Goal: Information Seeking & Learning: Learn about a topic

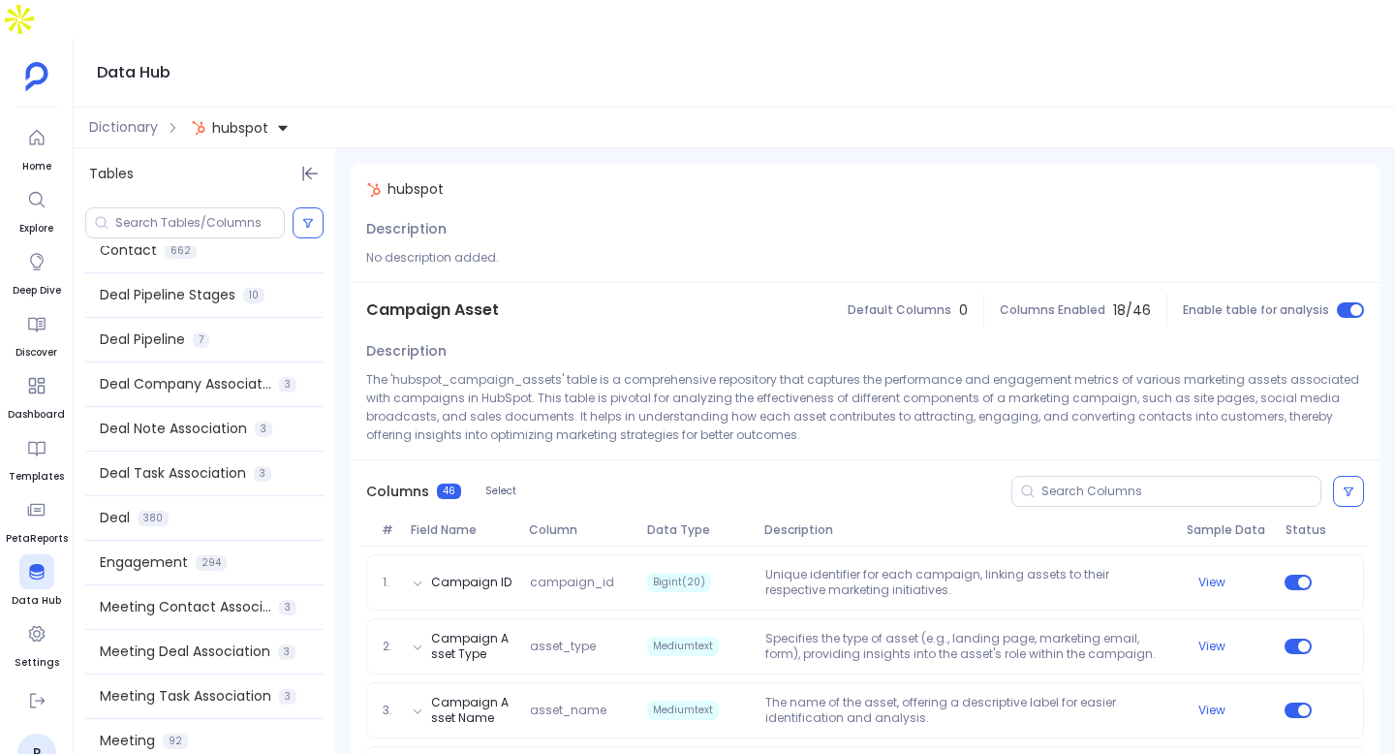
scroll to position [761, 0]
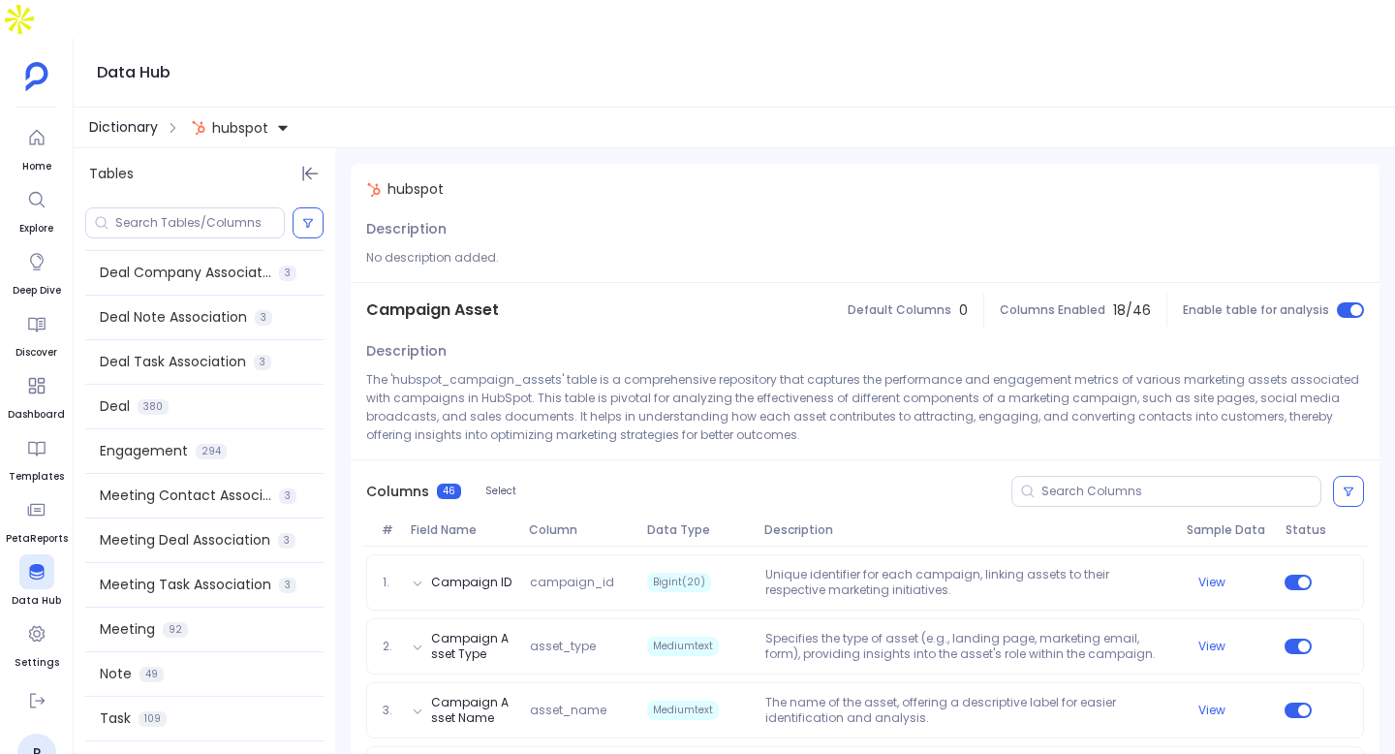
click at [132, 117] on span "Dictionary" at bounding box center [123, 127] width 69 height 20
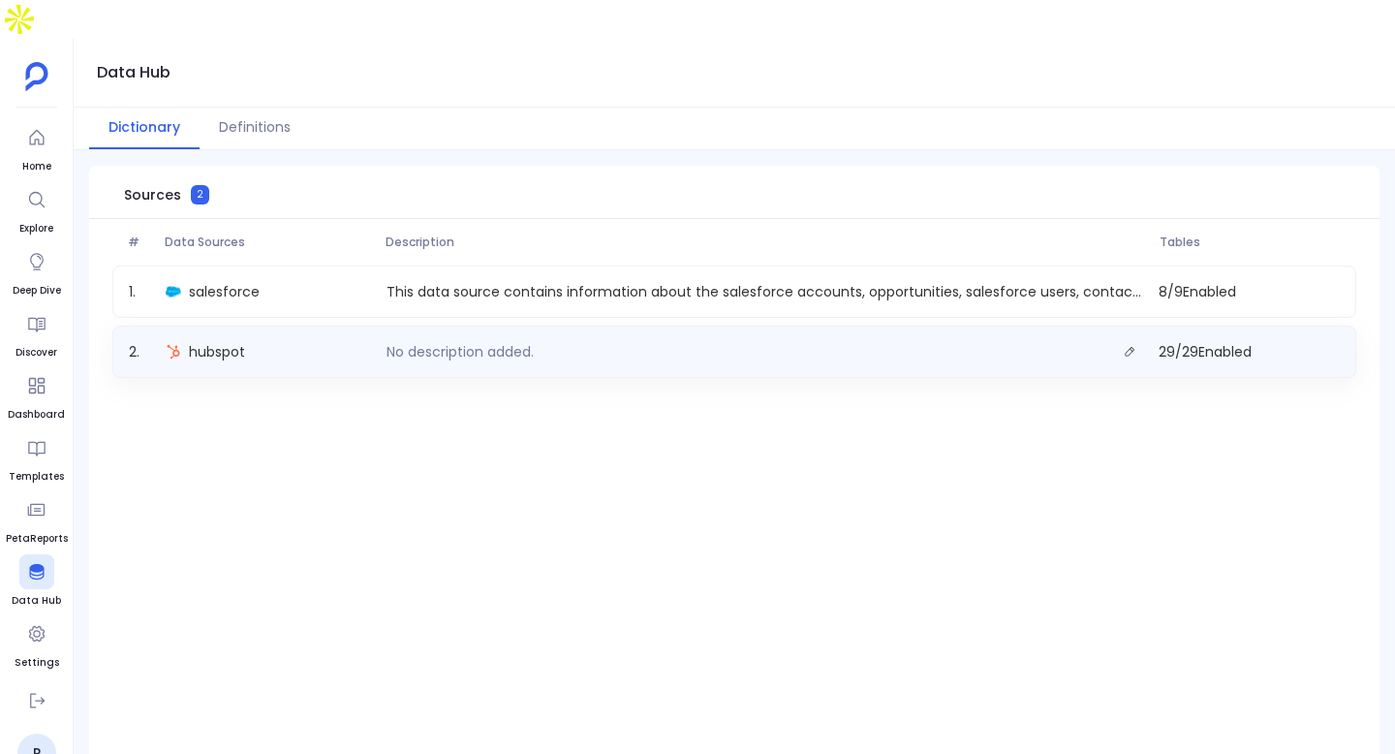
click at [363, 338] on div "hubspot" at bounding box center [268, 351] width 221 height 27
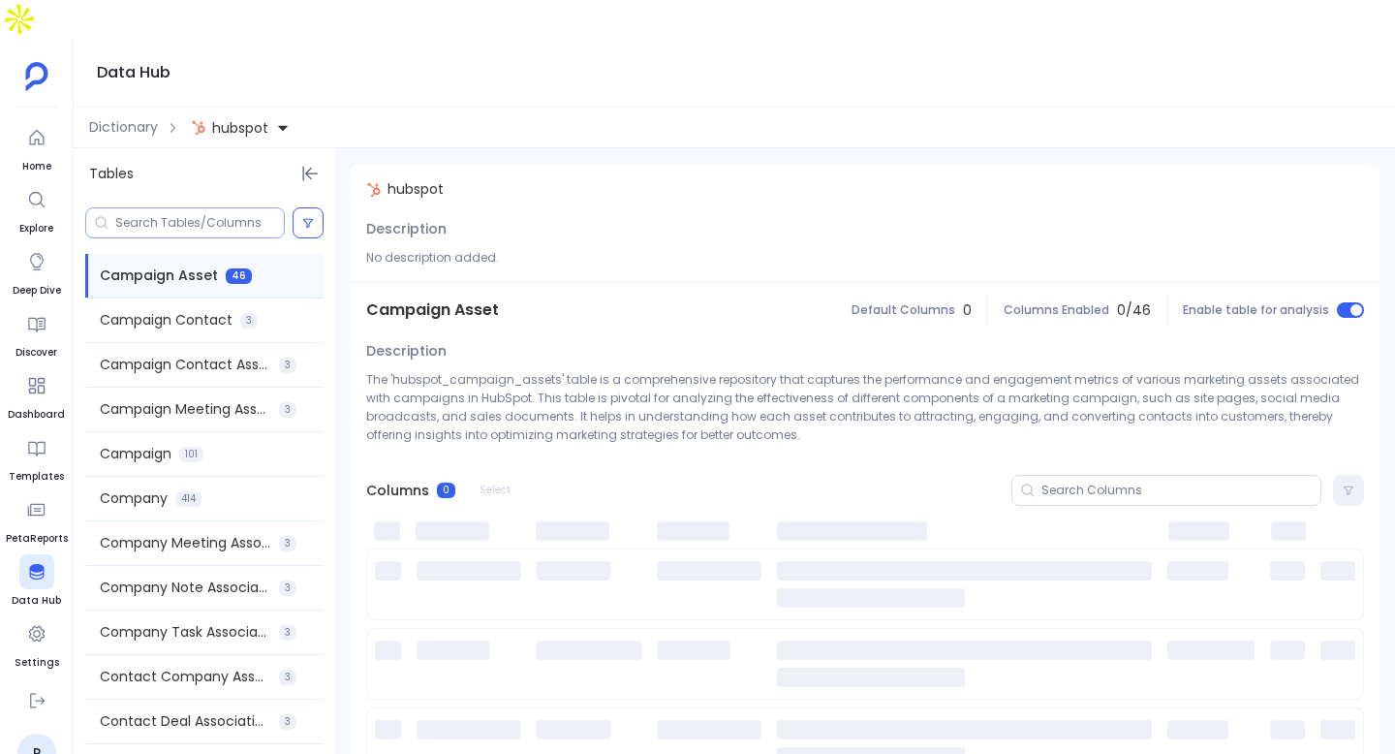
click at [178, 215] on input at bounding box center [199, 223] width 169 height 16
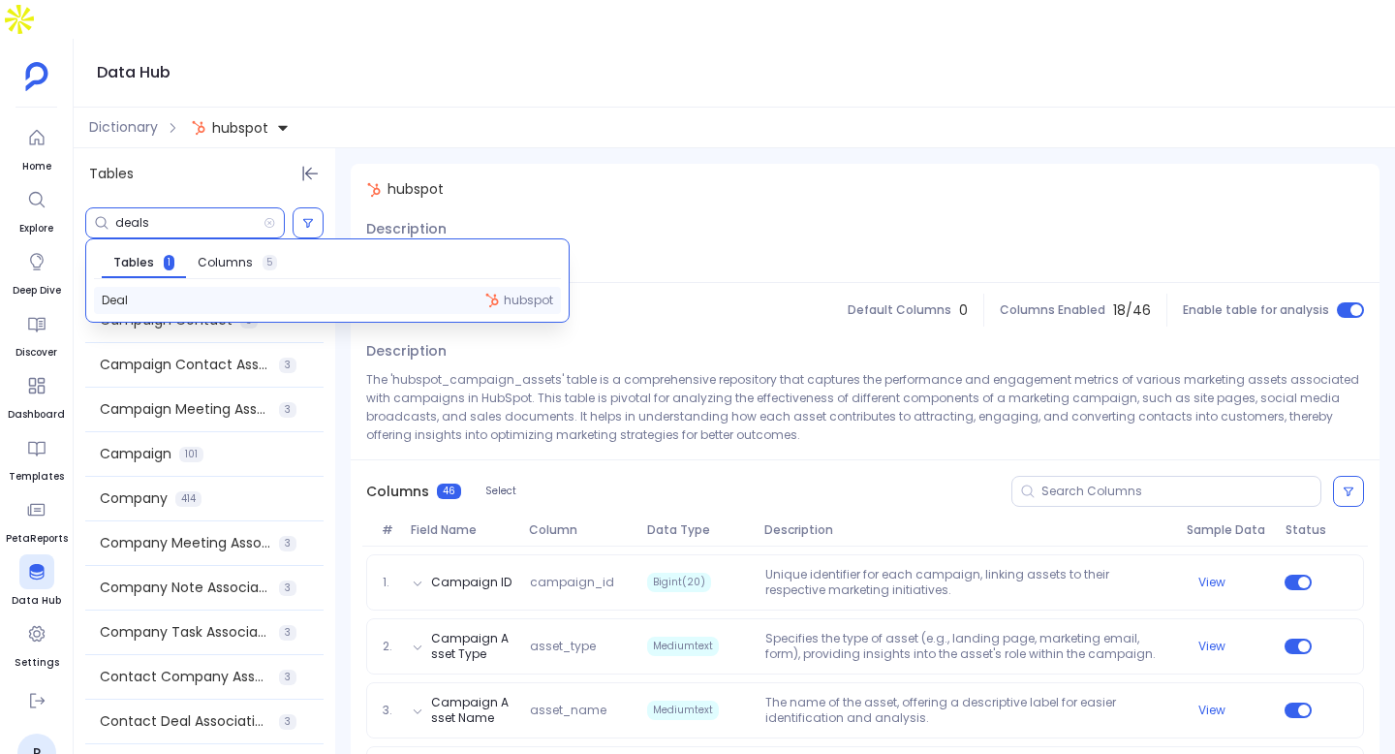
type input "deals"
click at [181, 287] on div "Deal hubspot" at bounding box center [327, 300] width 467 height 27
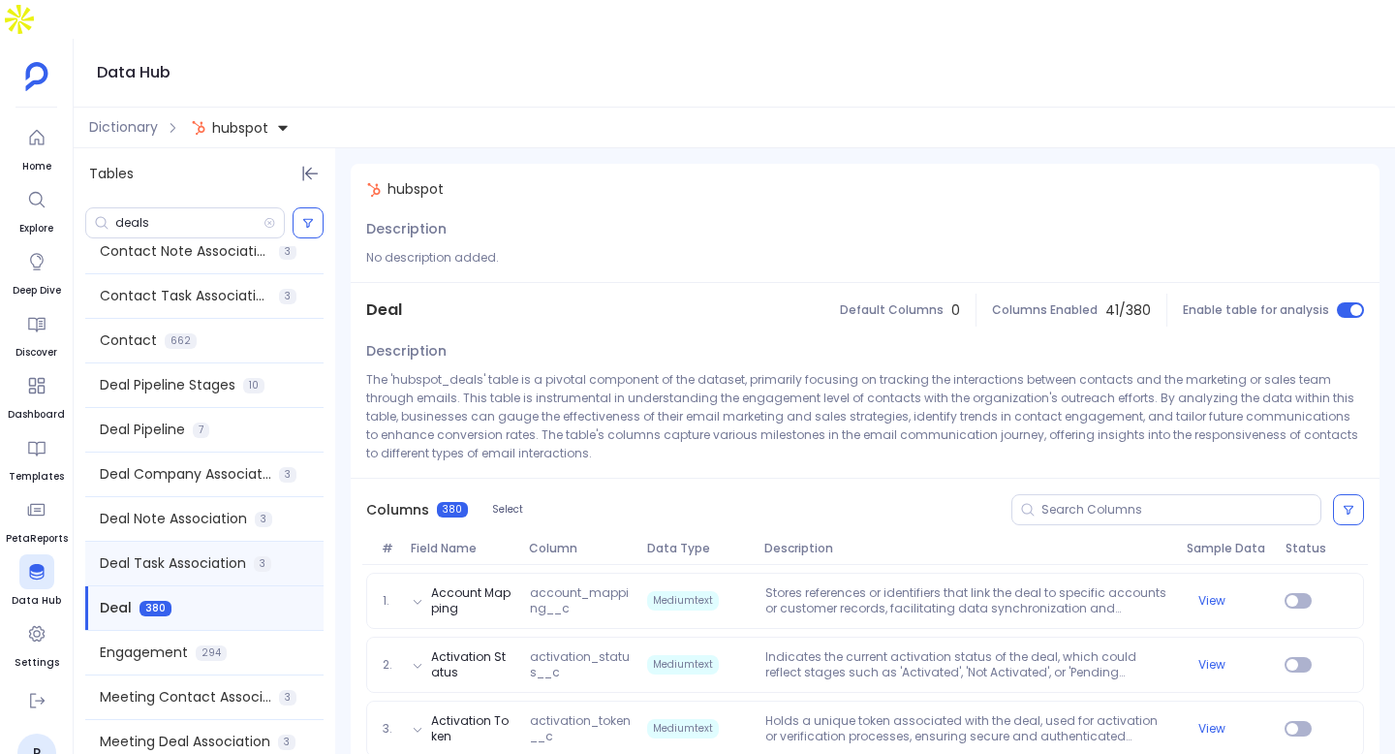
scroll to position [525, 0]
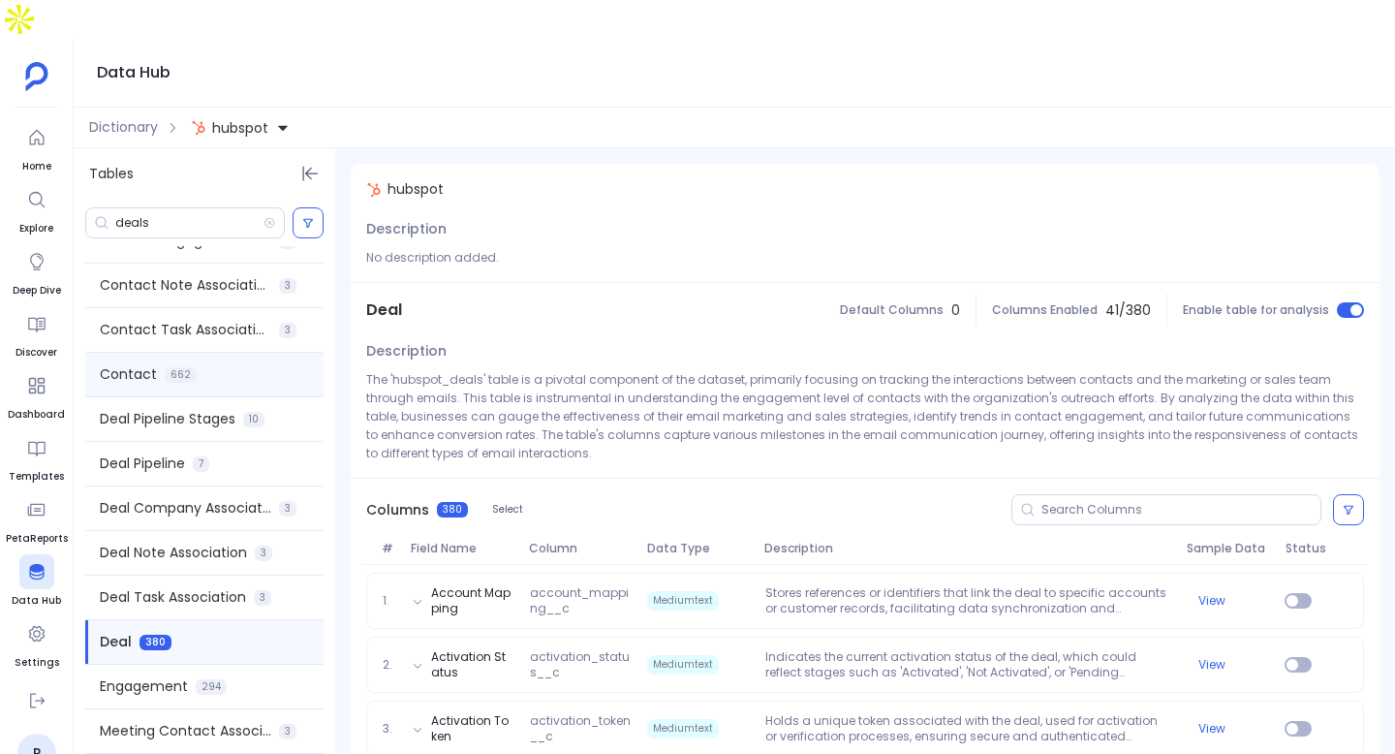
click at [177, 367] on span "662" at bounding box center [181, 375] width 32 height 16
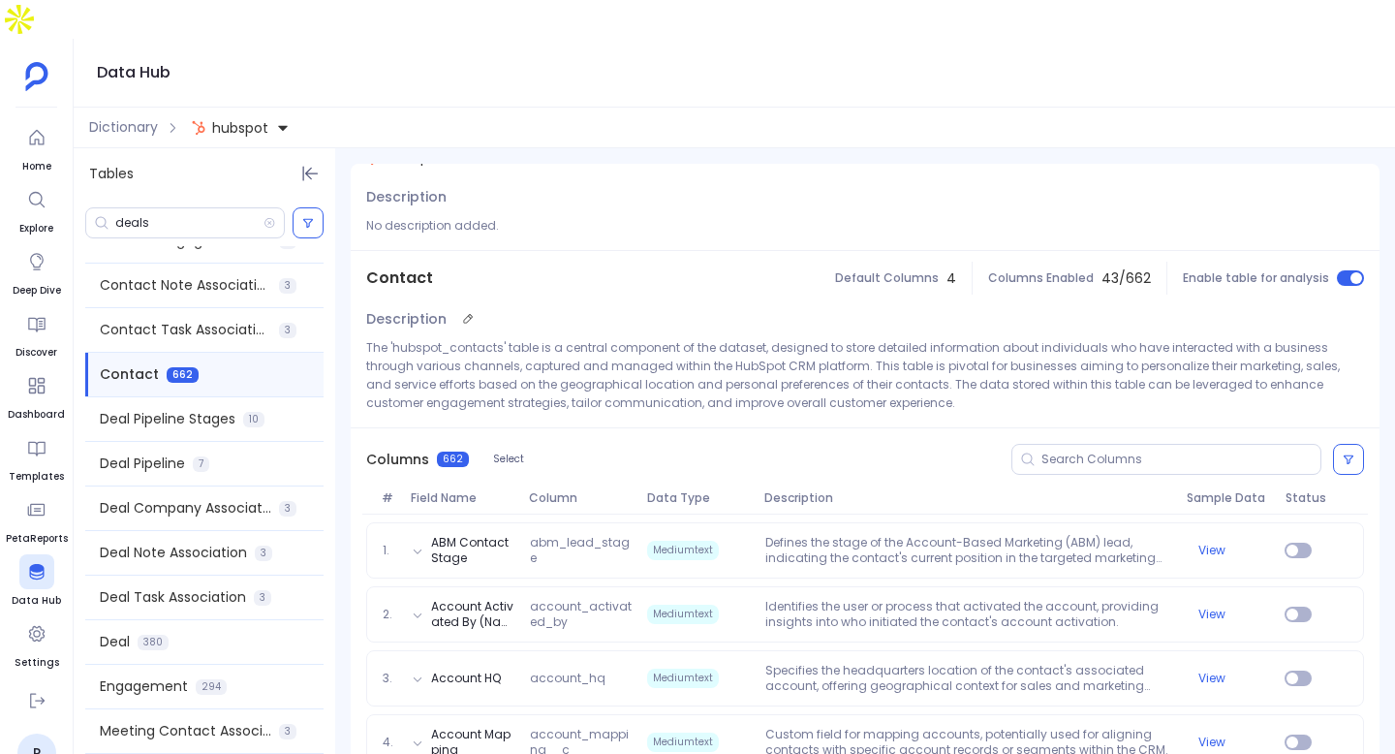
scroll to position [40, 0]
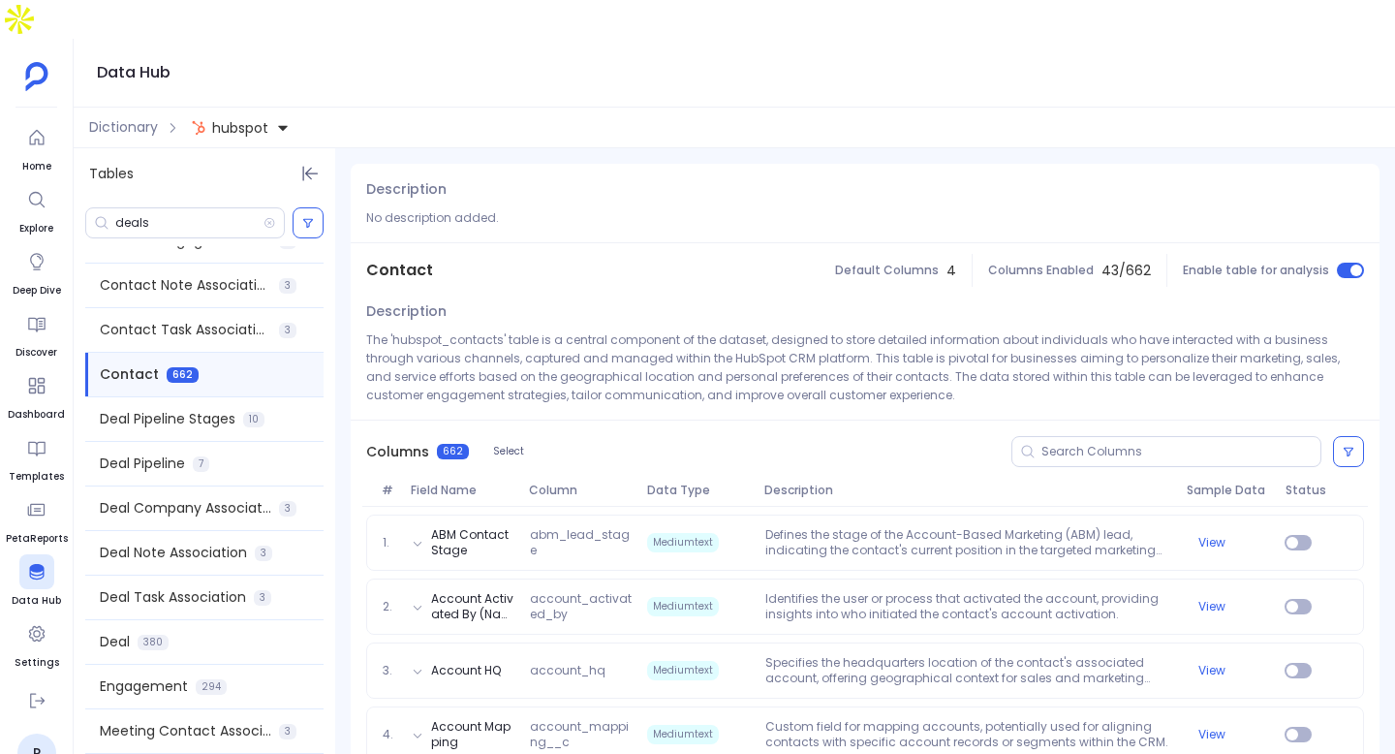
click at [265, 118] on span "hubspot" at bounding box center [240, 127] width 56 height 19
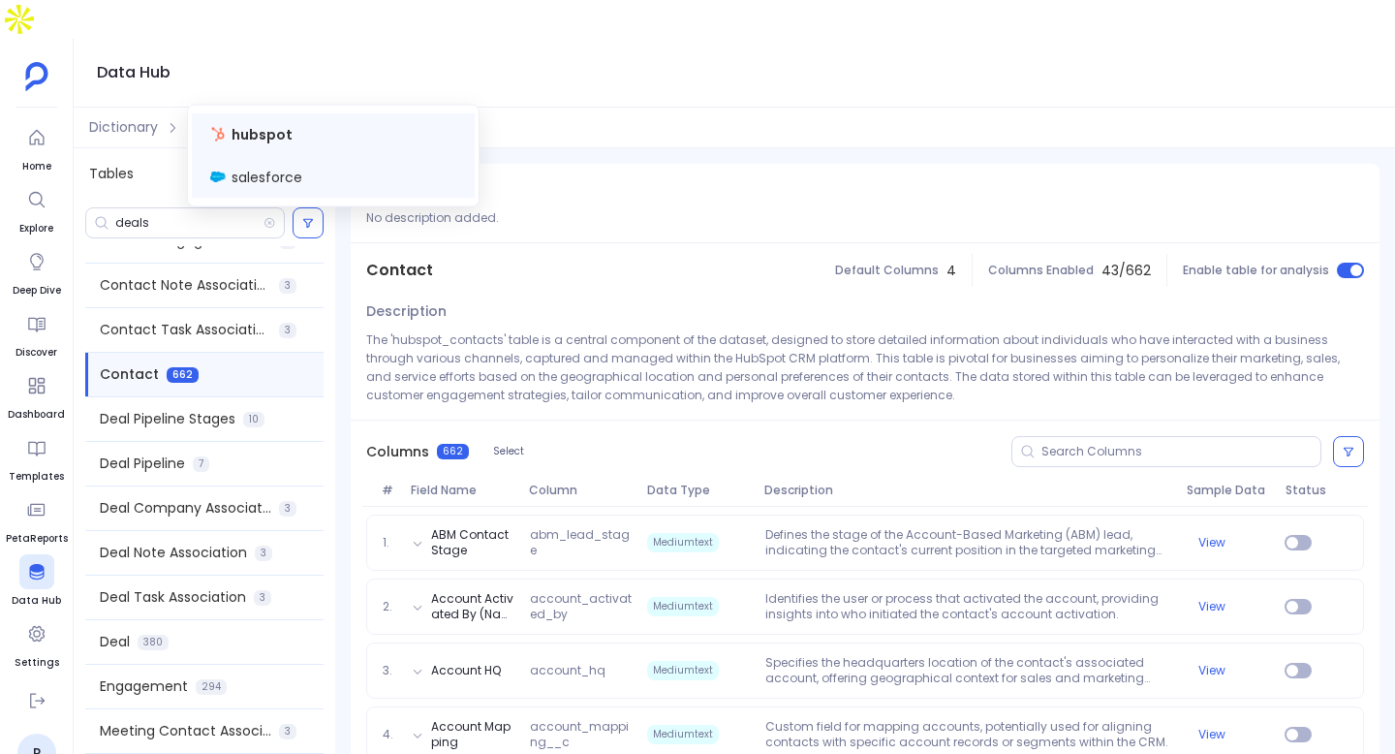
click at [279, 177] on span "salesforce" at bounding box center [267, 177] width 71 height 19
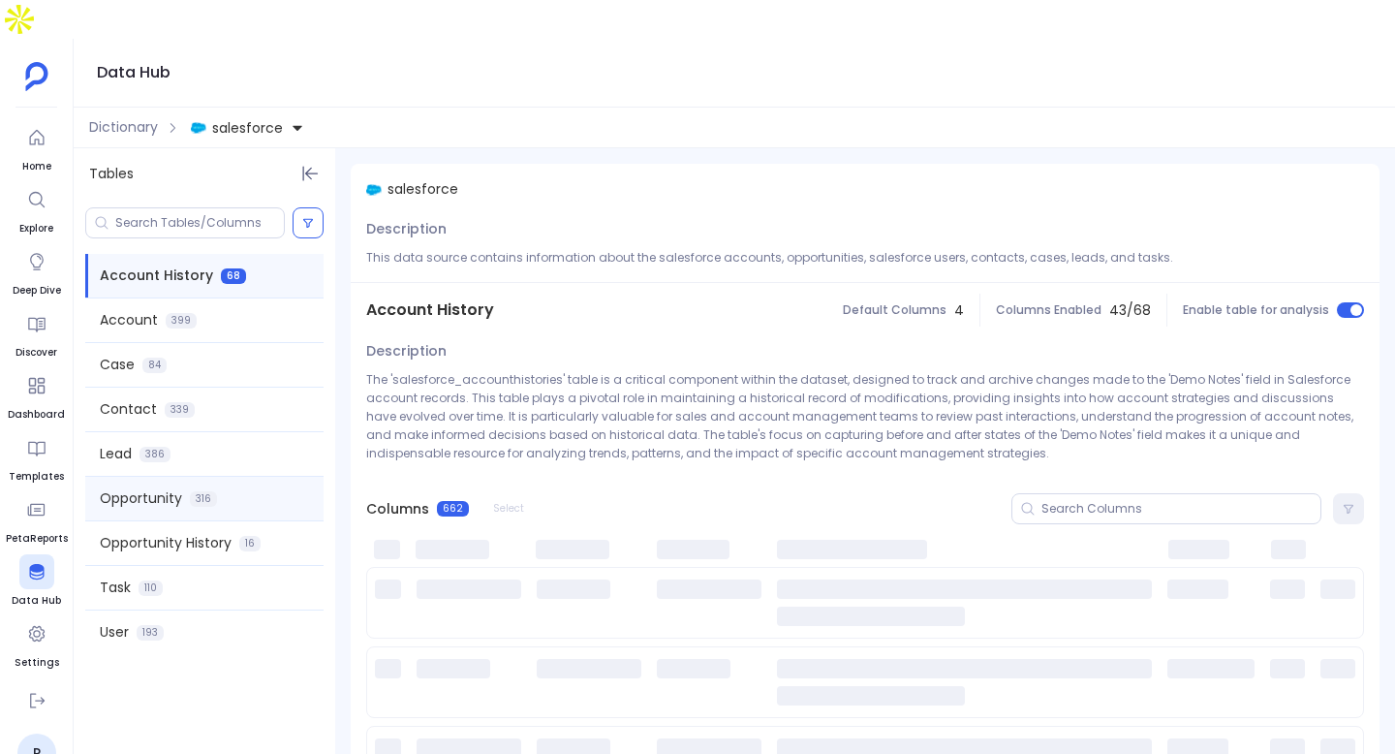
click at [205, 491] on span "316" at bounding box center [203, 499] width 27 height 16
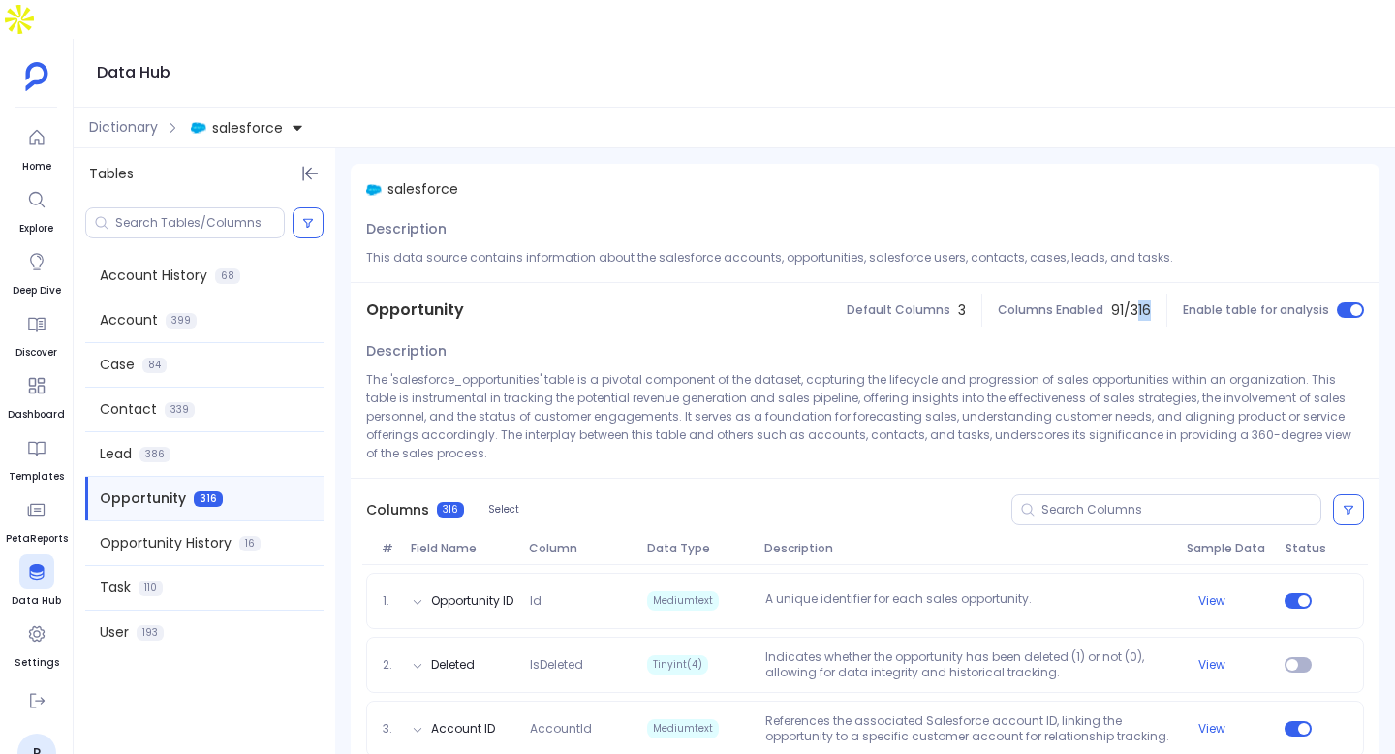
drag, startPoint x: 1137, startPoint y: 274, endPoint x: 1151, endPoint y: 274, distance: 14.5
click at [1151, 289] on div "Columns Enabled 91 / 316" at bounding box center [1075, 311] width 184 height 44
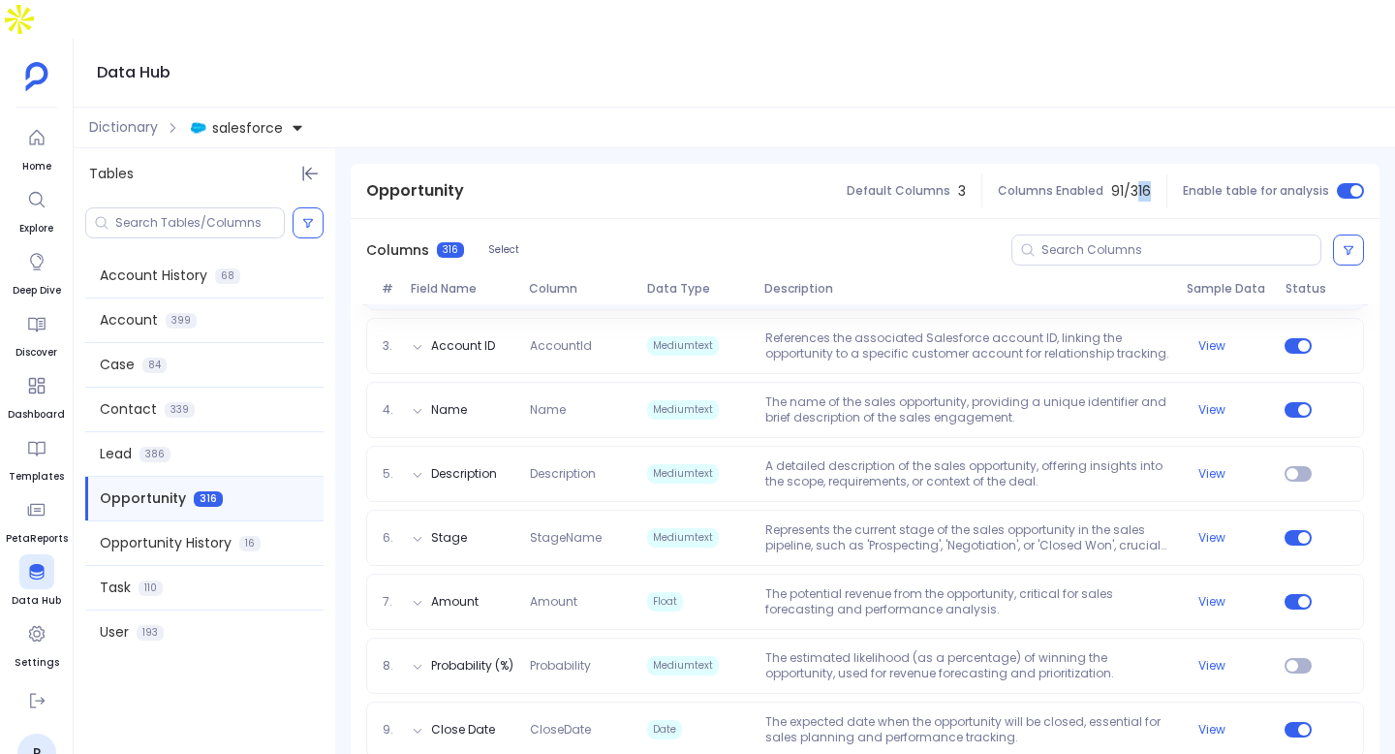
scroll to position [579, 0]
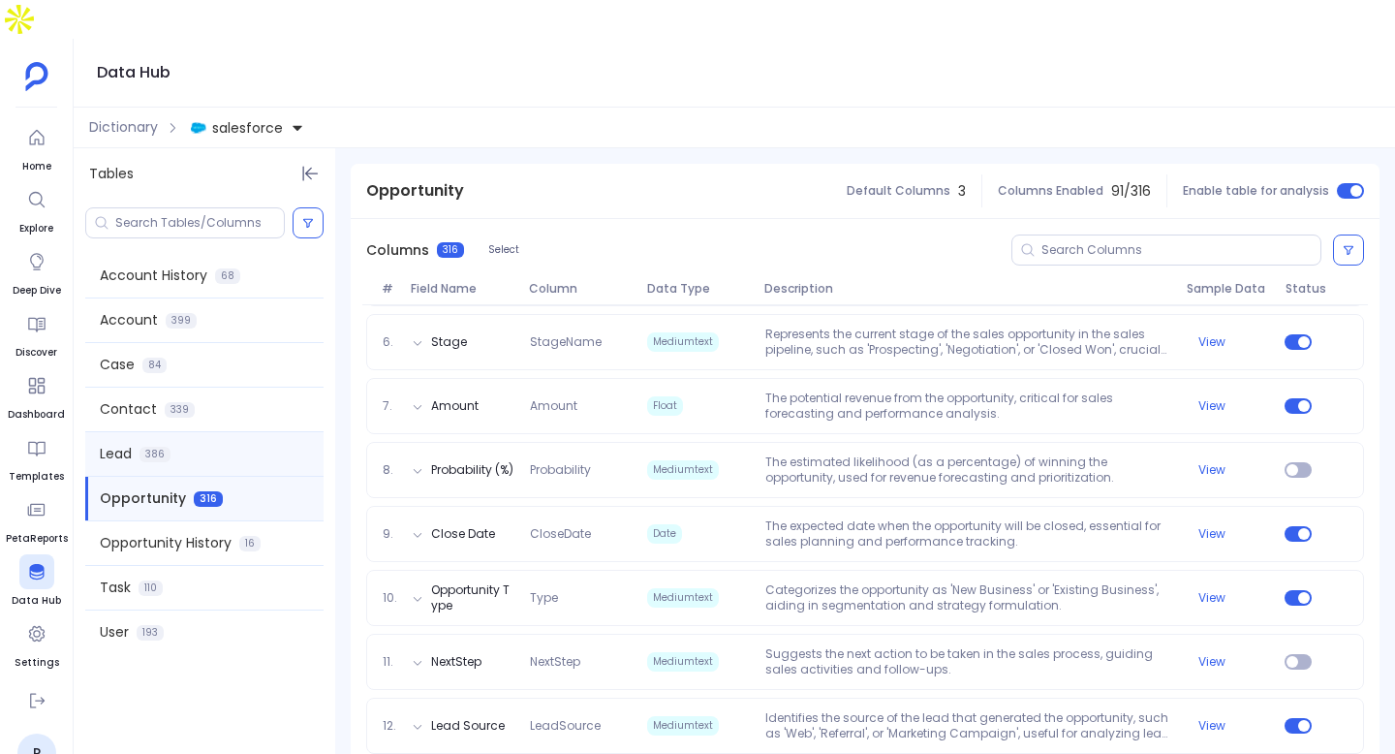
click at [163, 447] on span "386" at bounding box center [155, 455] width 31 height 16
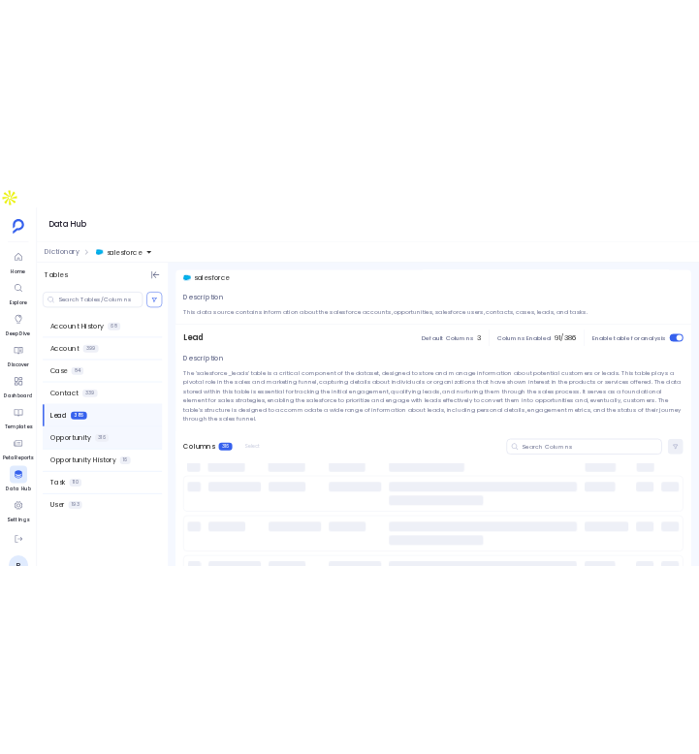
scroll to position [0, 0]
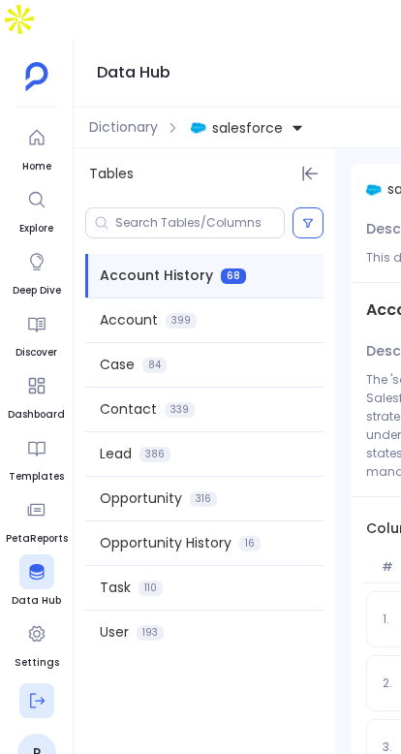
click at [38, 691] on icon at bounding box center [36, 700] width 19 height 19
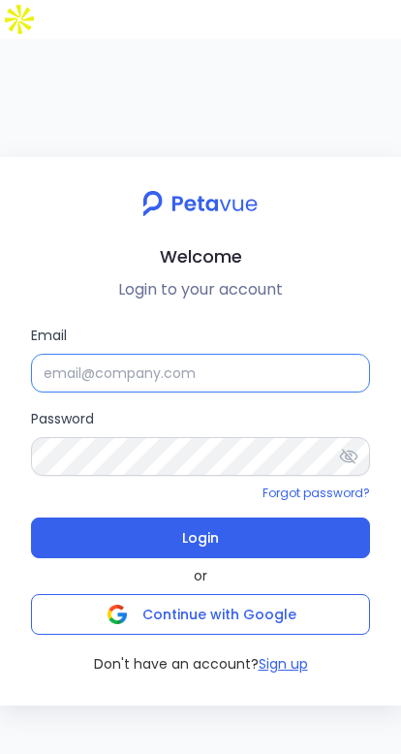
click at [278, 354] on input "Email" at bounding box center [200, 373] width 339 height 39
type input "[EMAIL_ADDRESS][DOMAIN_NAME]"
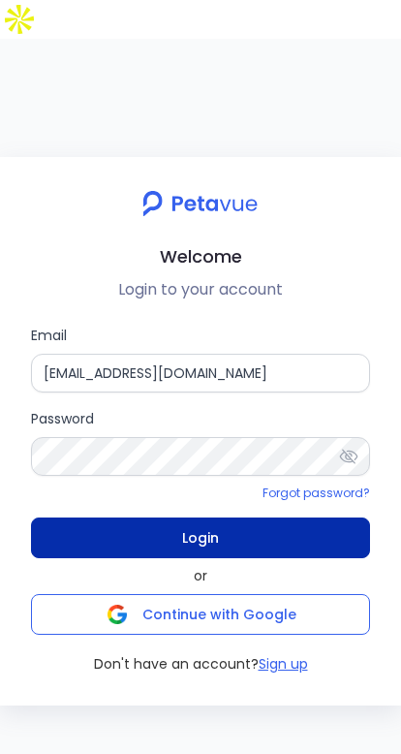
click at [204, 524] on span "Login" at bounding box center [200, 537] width 37 height 27
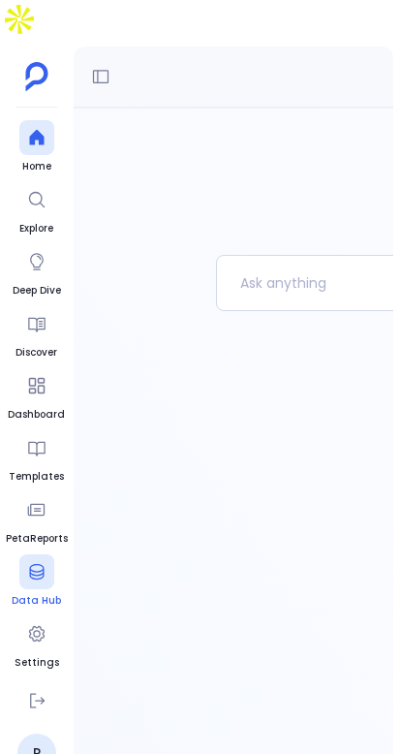
click at [33, 554] on div at bounding box center [36, 571] width 35 height 35
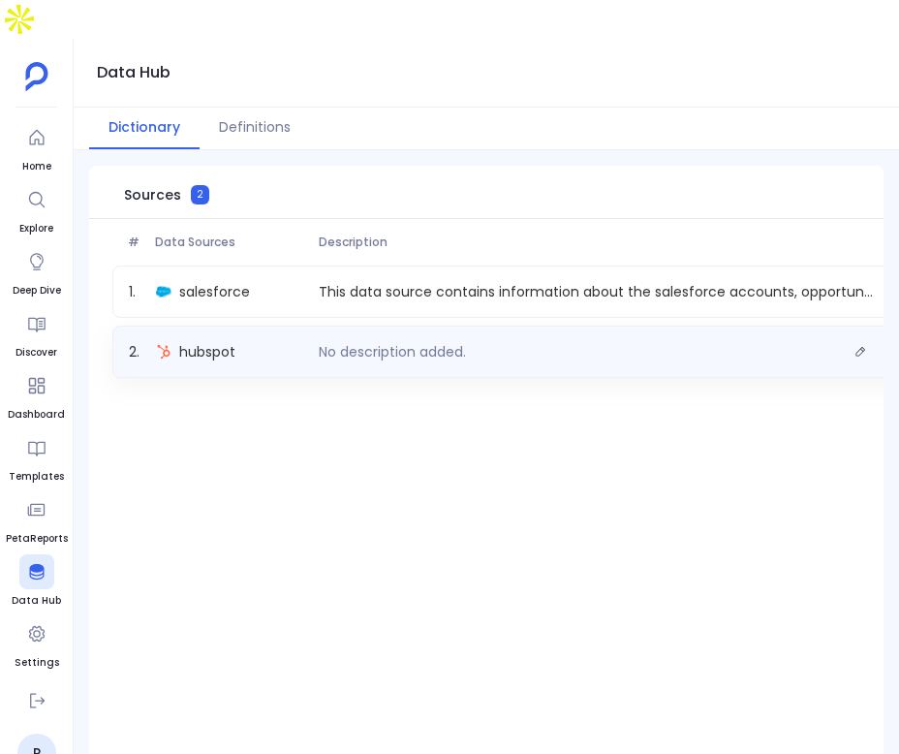
click at [536, 338] on div "No description added." at bounding box center [596, 351] width 570 height 27
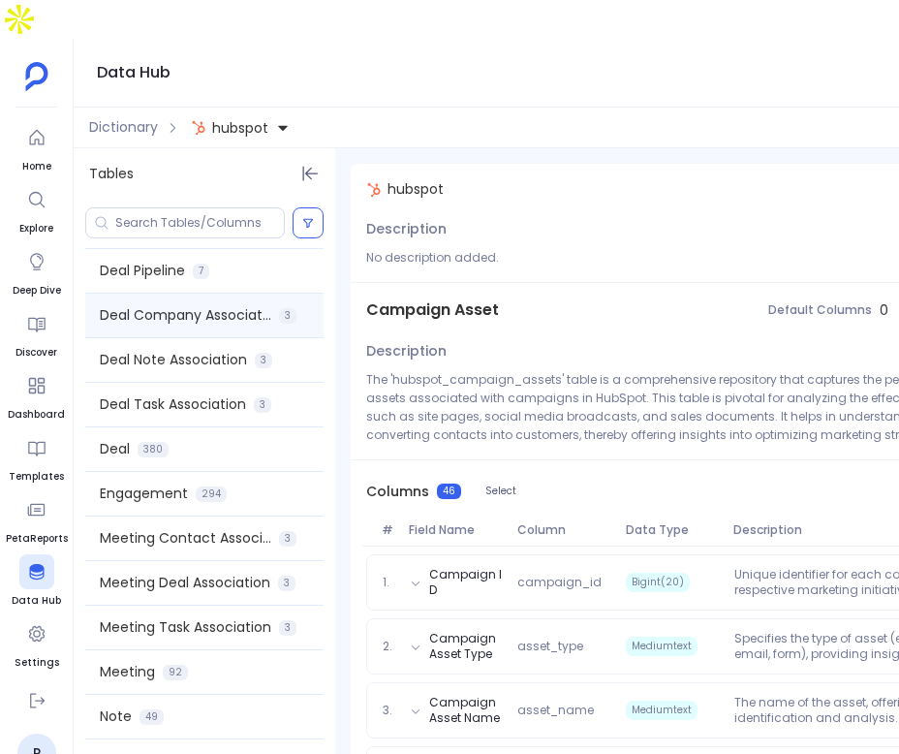
scroll to position [703, 0]
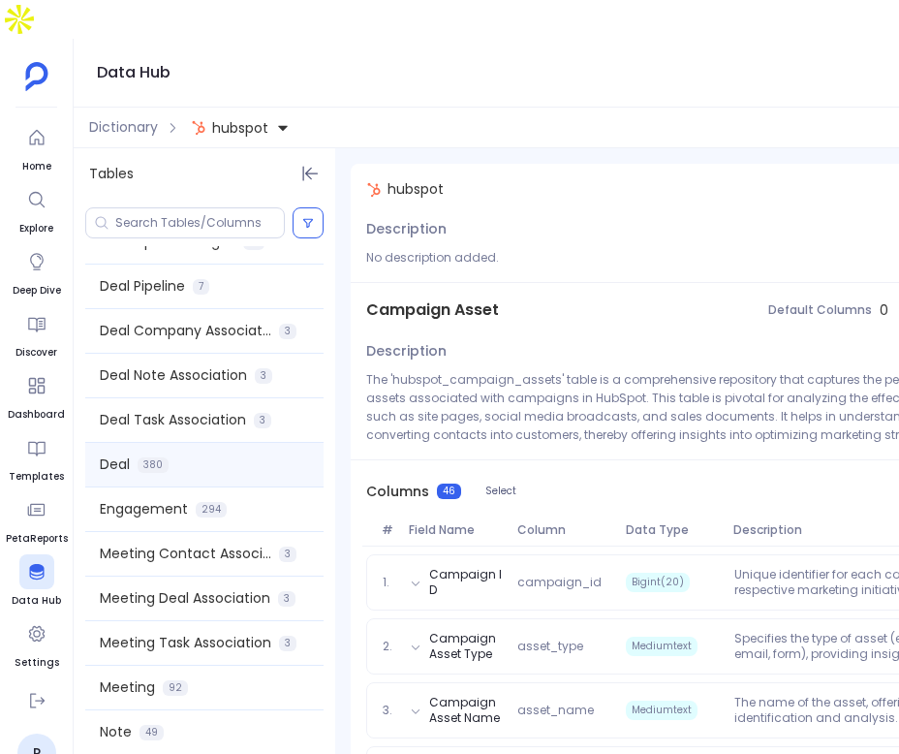
click at [206, 443] on div "Deal 380" at bounding box center [204, 465] width 238 height 44
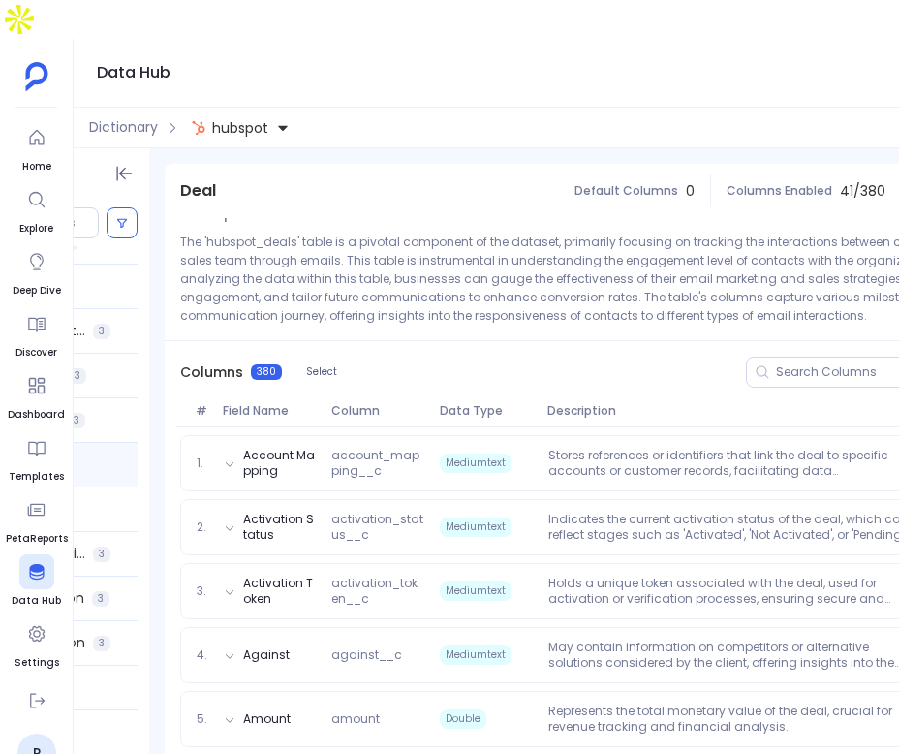
scroll to position [0, 390]
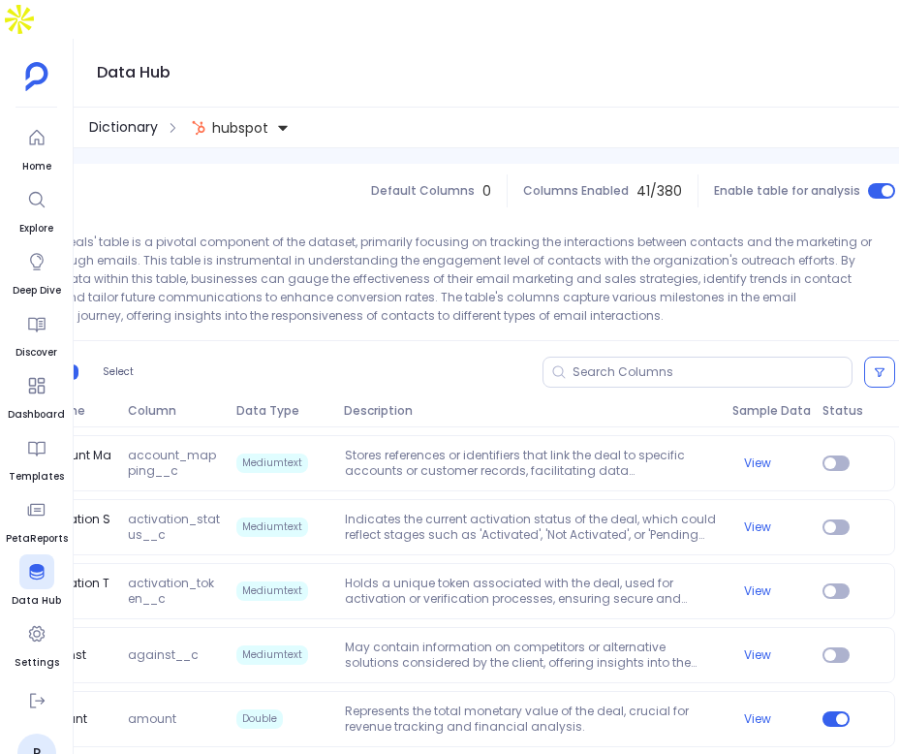
click at [115, 117] on span "Dictionary" at bounding box center [123, 127] width 69 height 20
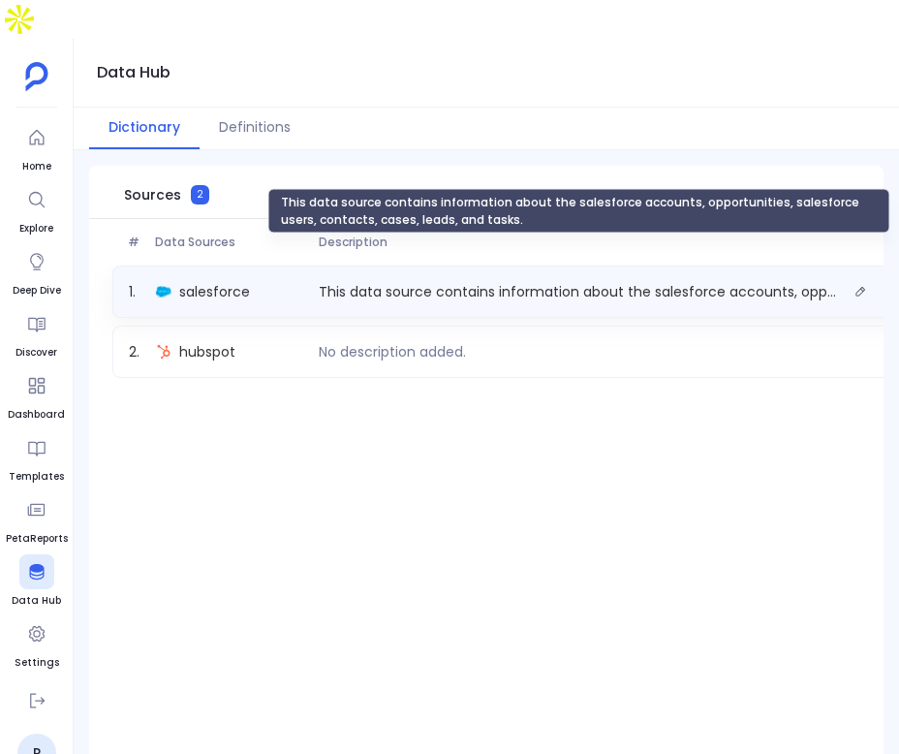
click at [318, 282] on p "This data source contains information about the salesforce accounts, opportunit…" at bounding box center [578, 292] width 535 height 20
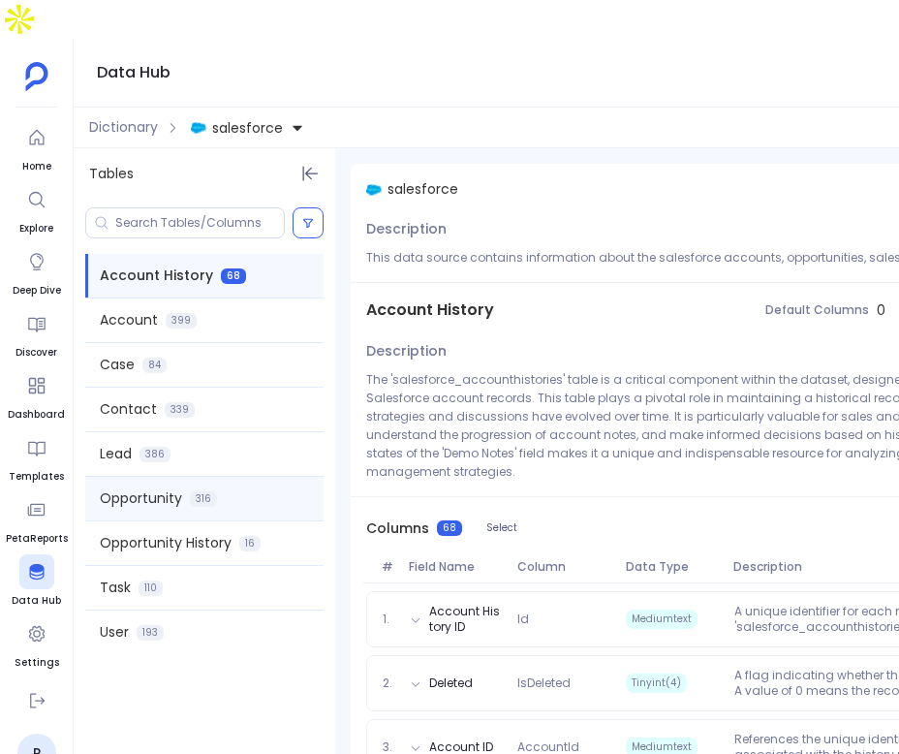
click at [233, 477] on div "Opportunity 316" at bounding box center [204, 499] width 238 height 44
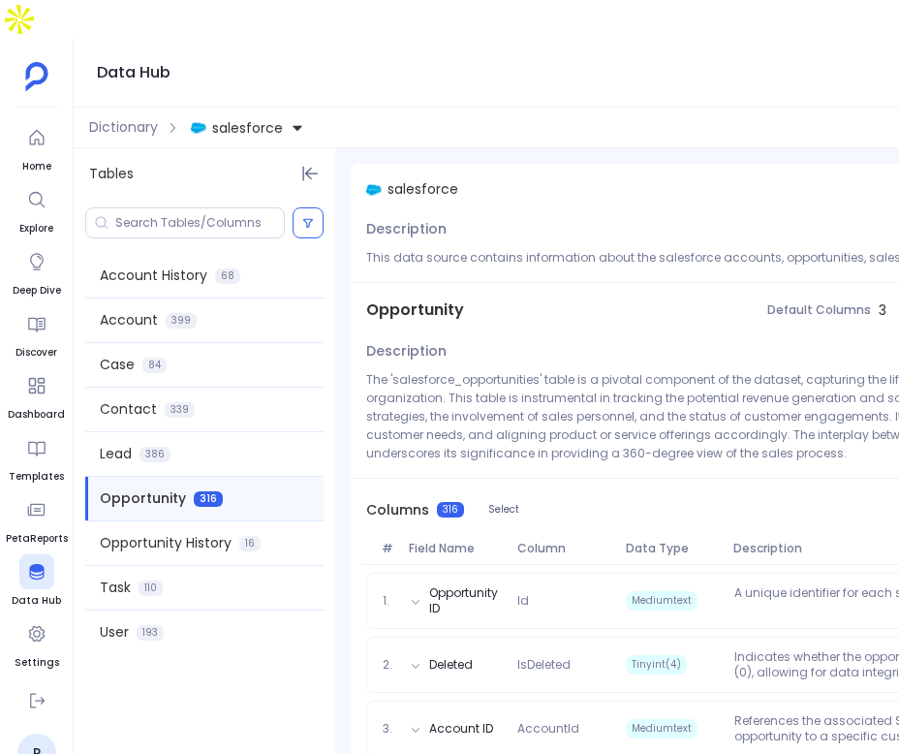
click at [260, 112] on button "salesforce" at bounding box center [247, 127] width 121 height 31
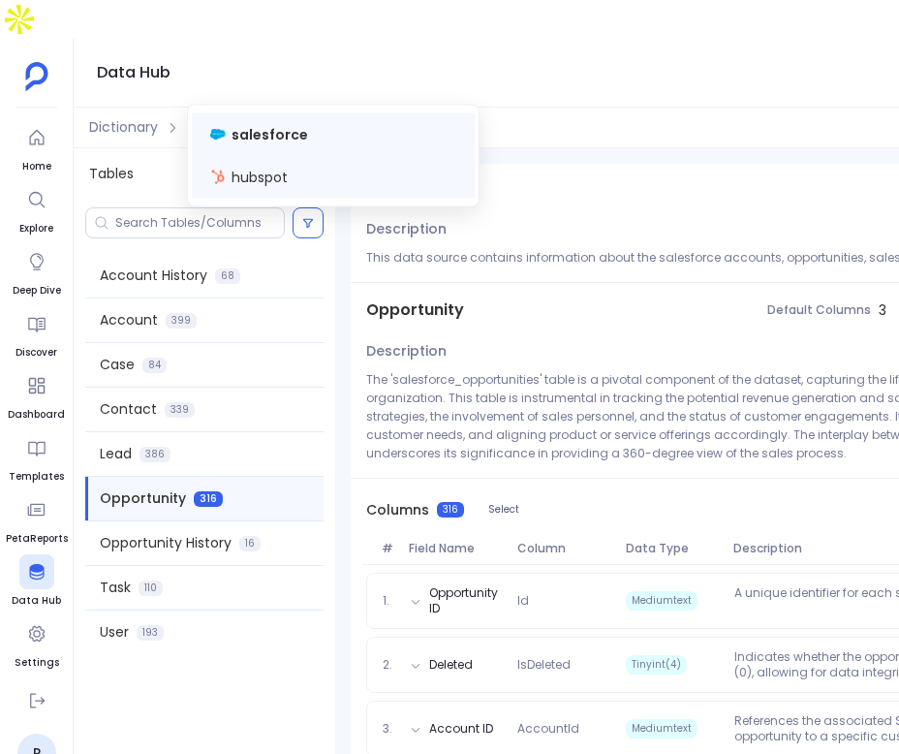
click at [272, 162] on div "hubspot" at bounding box center [333, 177] width 283 height 43
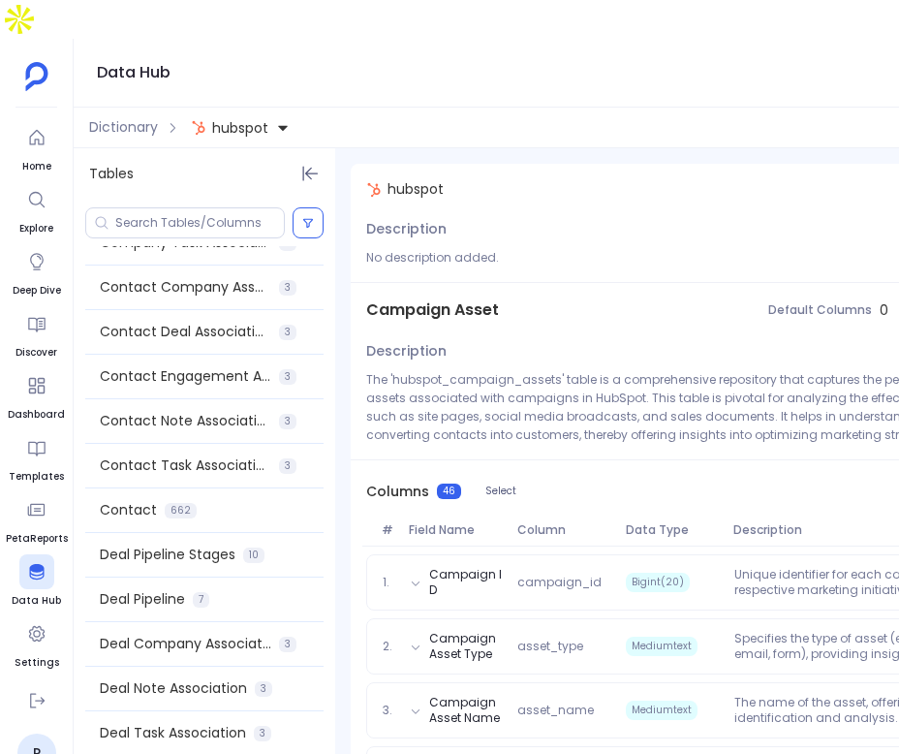
scroll to position [392, 0]
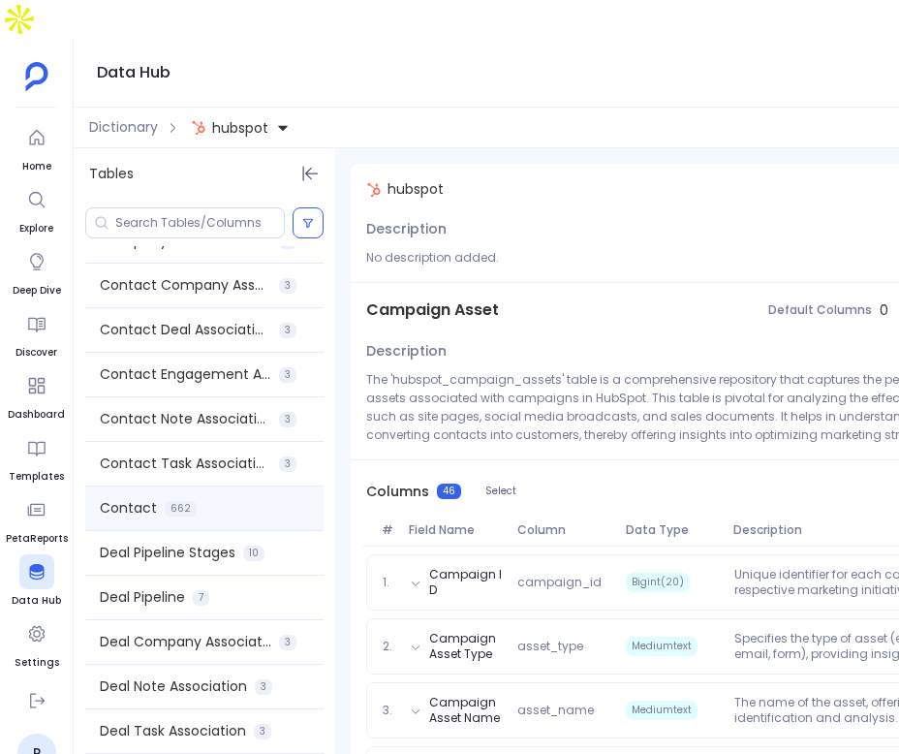
click at [220, 486] on div "Contact 662" at bounding box center [204, 508] width 238 height 44
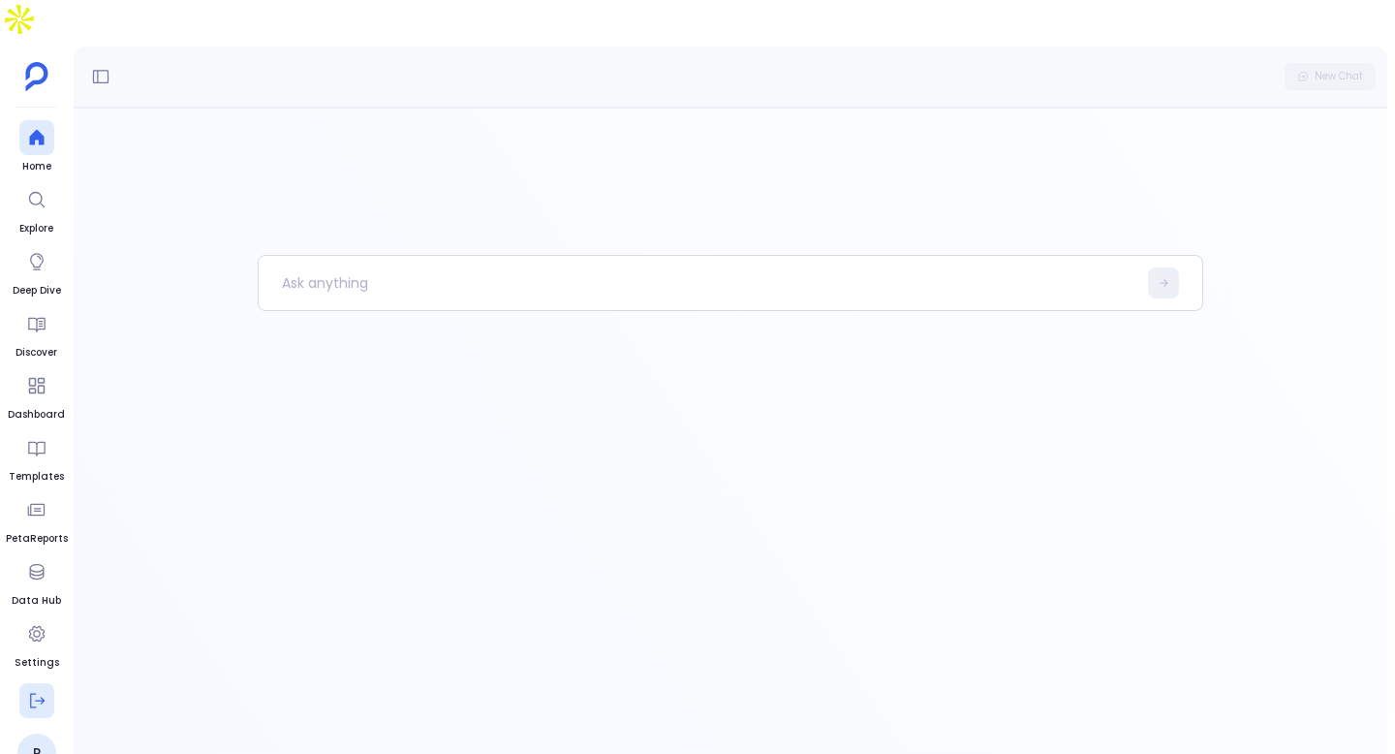
click at [20, 683] on button at bounding box center [36, 700] width 35 height 35
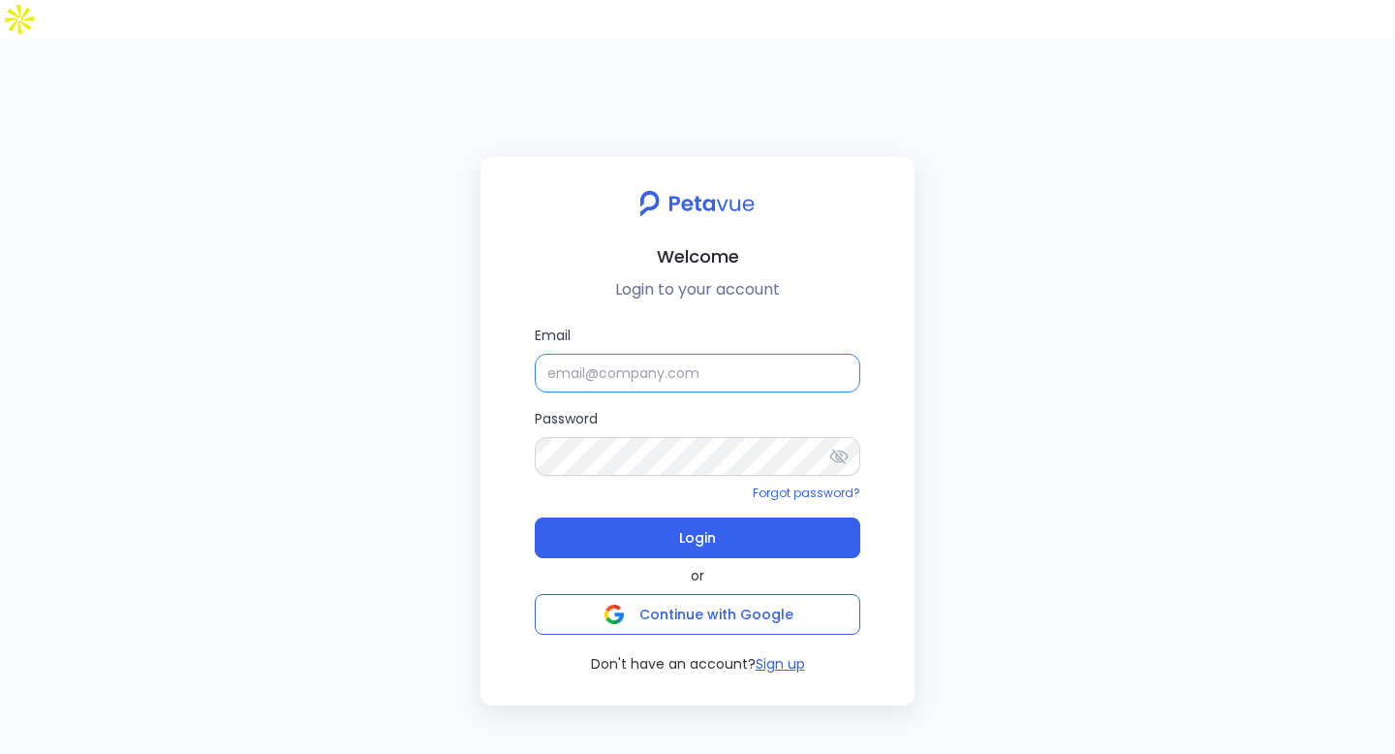
click at [584, 354] on input "Email" at bounding box center [698, 373] width 326 height 39
type input "support+phunware@petavue.com"
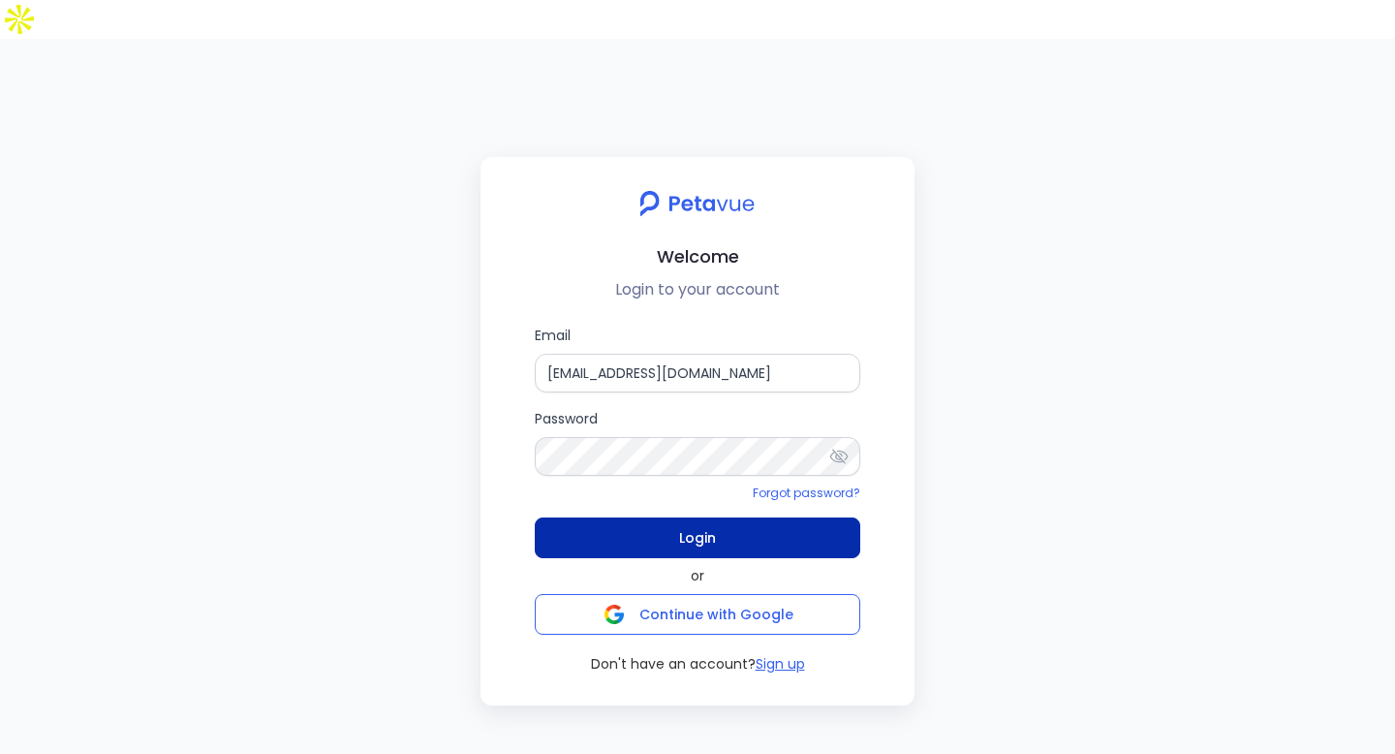
click at [743, 517] on button "Login" at bounding box center [698, 537] width 326 height 41
